Goal: Task Accomplishment & Management: Use online tool/utility

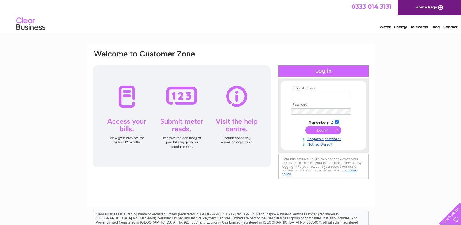
type input "office@charliereidtravel.com"
click at [320, 129] on input "submit" at bounding box center [323, 130] width 36 height 8
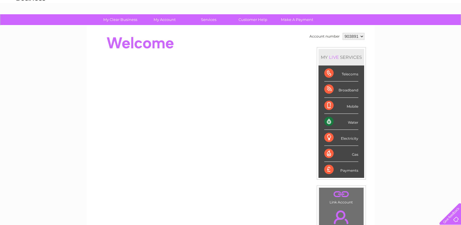
scroll to position [29, 0]
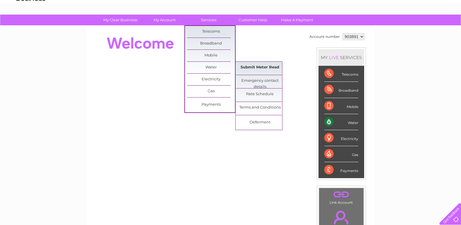
click at [257, 69] on link "Submit Meter Read" at bounding box center [260, 68] width 48 height 12
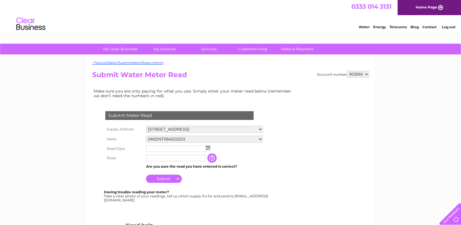
click at [208, 147] on img at bounding box center [208, 147] width 4 height 5
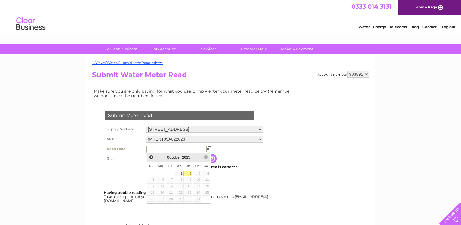
click at [190, 173] on link "2" at bounding box center [188, 173] width 8 height 6
type input "[DATE]"
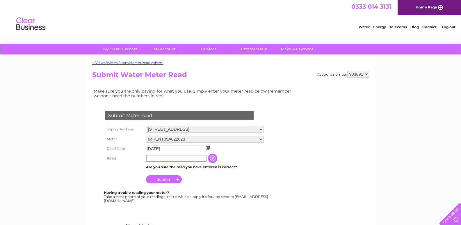
click at [178, 158] on input "text" at bounding box center [176, 158] width 60 height 7
type input "0414"
click at [168, 178] on input "Submit" at bounding box center [164, 178] width 36 height 8
